Goal: Information Seeking & Learning: Learn about a topic

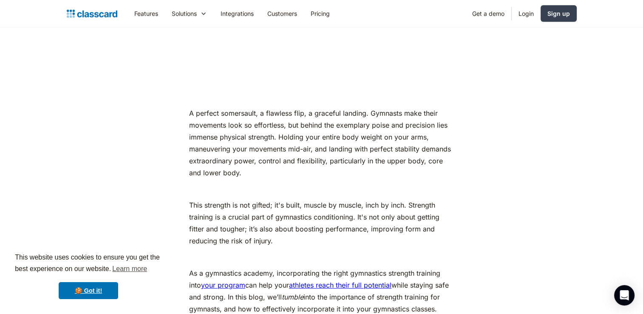
scroll to position [671, 0]
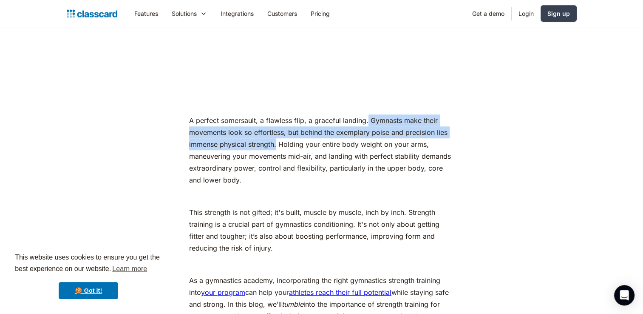
drag, startPoint x: 367, startPoint y: 115, endPoint x: 277, endPoint y: 149, distance: 95.9
click at [277, 149] on p "A perfect somersault, a flawless flip, a graceful landing. Gymnasts make their …" at bounding box center [321, 149] width 265 height 71
copy p "Gymnasts make their movements look so effortless, but behind the exemplary pois…"
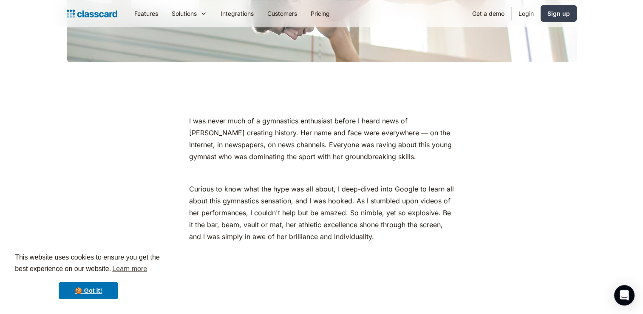
scroll to position [376, 0]
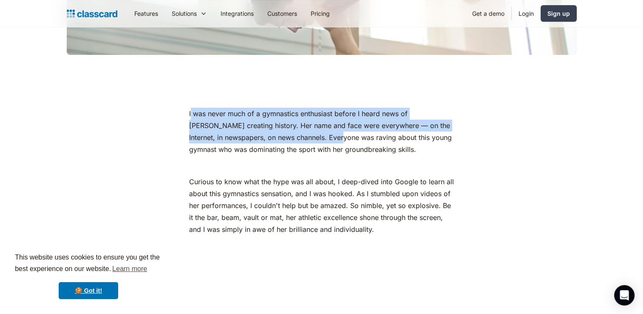
drag, startPoint x: 190, startPoint y: 110, endPoint x: 311, endPoint y: 133, distance: 122.8
click at [311, 133] on p "I was never much of a gymnastics enthusiast before I heard news of [PERSON_NAME…" at bounding box center [321, 132] width 265 height 48
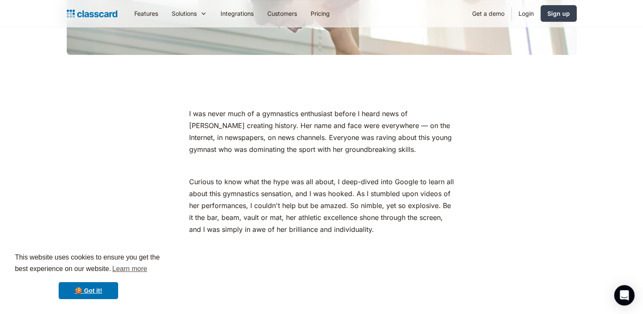
drag, startPoint x: 311, startPoint y: 133, endPoint x: 260, endPoint y: 167, distance: 61.2
click at [260, 167] on p "‍" at bounding box center [321, 165] width 265 height 12
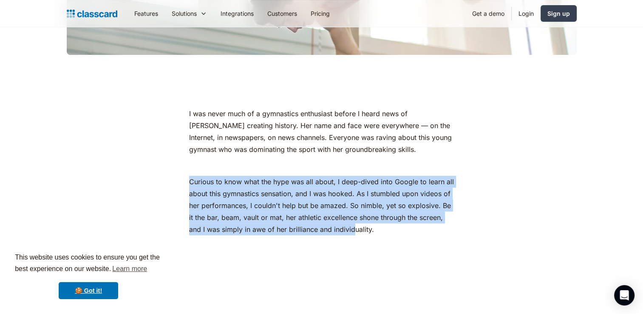
drag, startPoint x: 189, startPoint y: 181, endPoint x: 354, endPoint y: 224, distance: 170.3
click at [354, 224] on p "Curious to know what the hype was all about, I deep-dived into Google to learn …" at bounding box center [321, 205] width 265 height 59
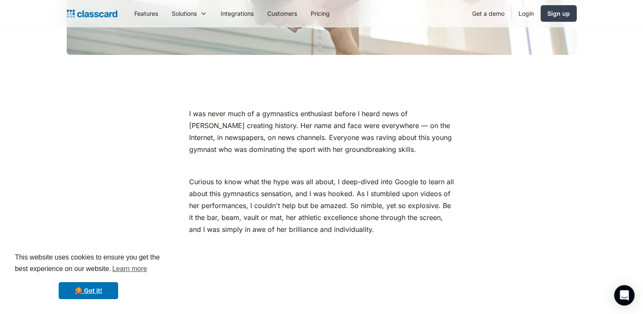
drag, startPoint x: 354, startPoint y: 224, endPoint x: 276, endPoint y: 151, distance: 106.4
click at [276, 151] on p "I was never much of a gymnastics enthusiast before I heard news of [PERSON_NAME…" at bounding box center [321, 132] width 265 height 48
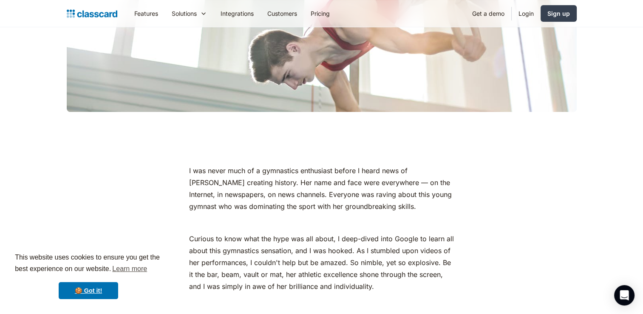
scroll to position [102, 0]
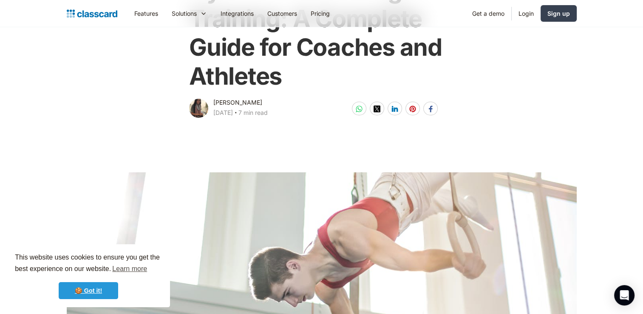
click at [94, 292] on link "🍪 Got it!" at bounding box center [88, 290] width 59 height 17
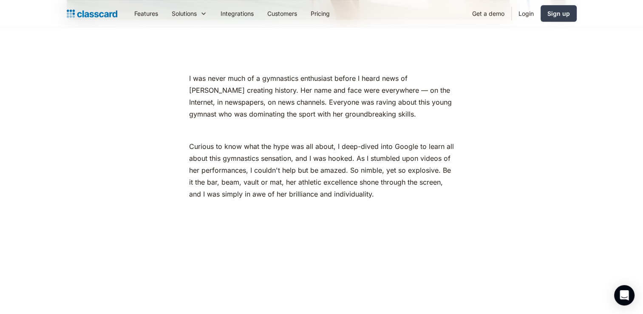
scroll to position [395, 0]
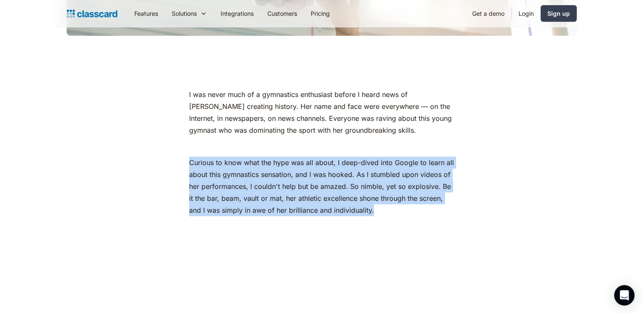
drag, startPoint x: 185, startPoint y: 157, endPoint x: 391, endPoint y: 214, distance: 213.4
copy p "Curious to know what the hype was all about, I deep-dived into Google to learn …"
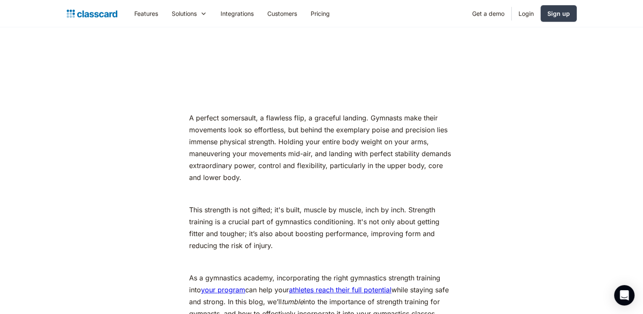
scroll to position [721, 0]
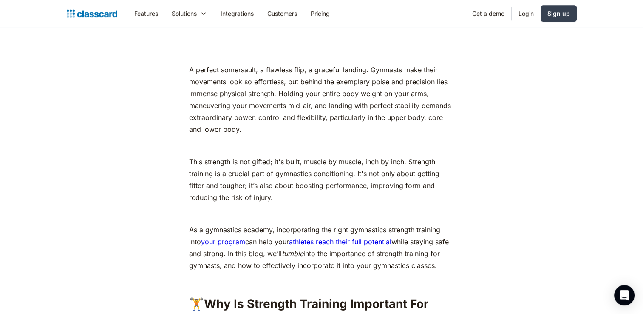
drag, startPoint x: 279, startPoint y: 92, endPoint x: 307, endPoint y: 131, distance: 48.1
click at [307, 131] on p "A perfect somersault, a flawless flip, a graceful landing. Gymnasts make their …" at bounding box center [321, 99] width 265 height 71
copy p "Holding your entire body weight on your arms, maneuvering your movements mid-ai…"
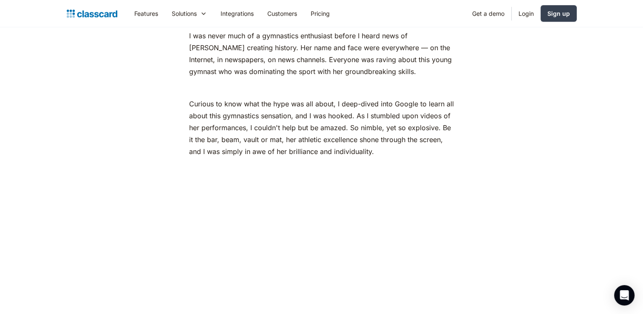
scroll to position [365, 0]
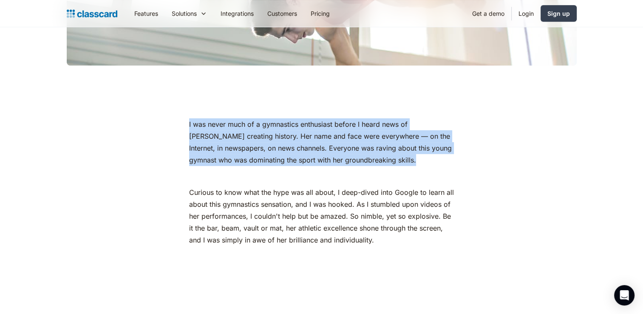
drag, startPoint x: 184, startPoint y: 118, endPoint x: 396, endPoint y: 156, distance: 215.5
copy p "I was never much of a gymnastics enthusiast before I heard news of [PERSON_NAME…"
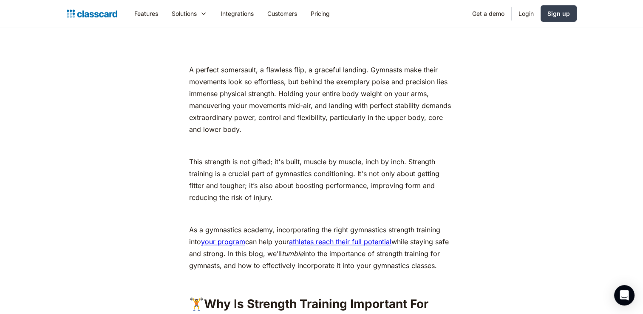
scroll to position [745, 0]
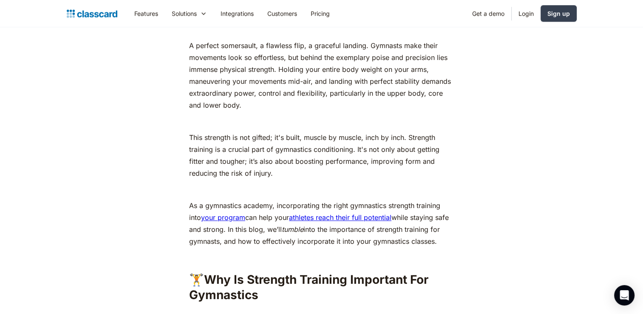
drag, startPoint x: 280, startPoint y: 68, endPoint x: 308, endPoint y: 103, distance: 45.4
click at [308, 103] on p "A perfect somersault, a flawless flip, a graceful landing. Gymnasts make their …" at bounding box center [321, 75] width 265 height 71
drag, startPoint x: 308, startPoint y: 103, endPoint x: 393, endPoint y: 86, distance: 86.7
click at [393, 86] on p "A perfect somersault, a flawless flip, a graceful landing. Gymnasts make their …" at bounding box center [321, 75] width 265 height 71
copy p "Holding your entire body weight on your arms, maneuvering your movements mid-ai…"
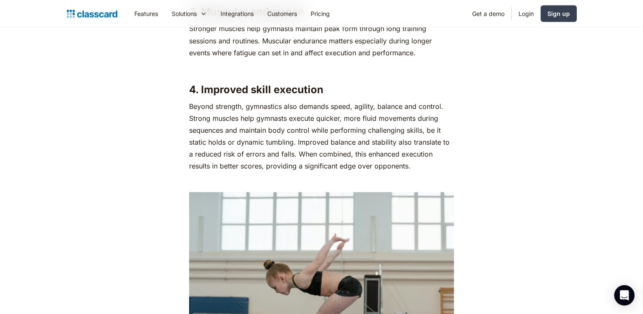
scroll to position [1566, 0]
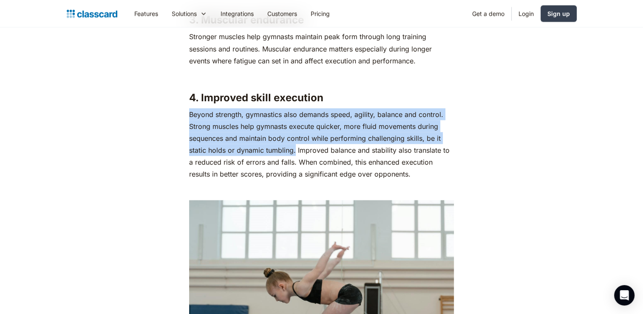
drag, startPoint x: 190, startPoint y: 113, endPoint x: 295, endPoint y: 153, distance: 112.9
click at [295, 153] on p "‍ Beyond strength, gymnastics also demands speed, agility, balance and control.…" at bounding box center [321, 143] width 265 height 71
copy p "Beyond strength, gymnastics also demands speed, agility, balance and control. S…"
